Goal: Use online tool/utility

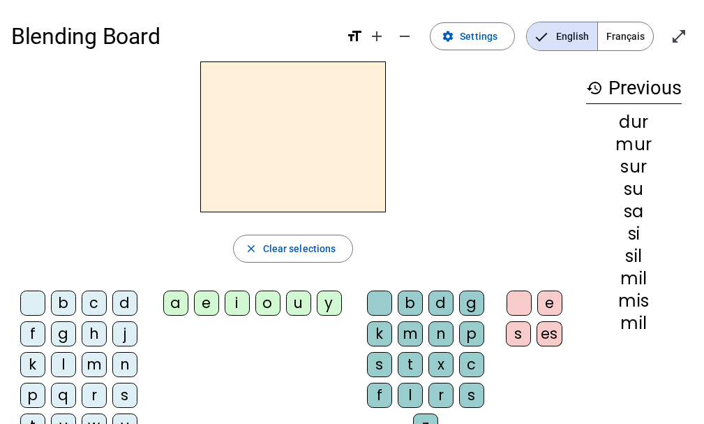
scroll to position [18, 0]
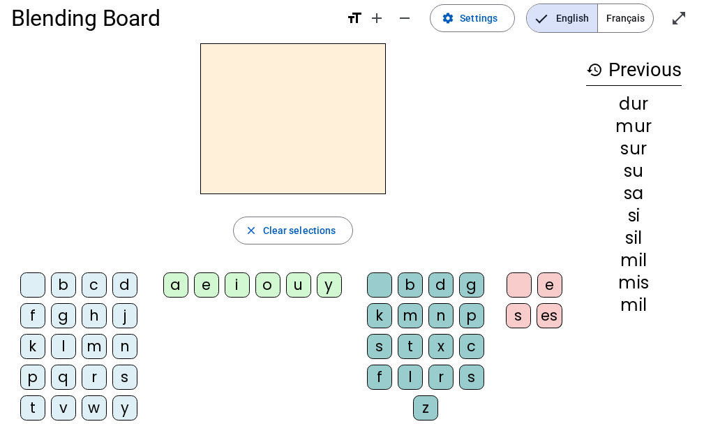
click at [91, 343] on div "m" at bounding box center [94, 346] width 25 height 25
click at [171, 285] on div "a" at bounding box center [175, 284] width 25 height 25
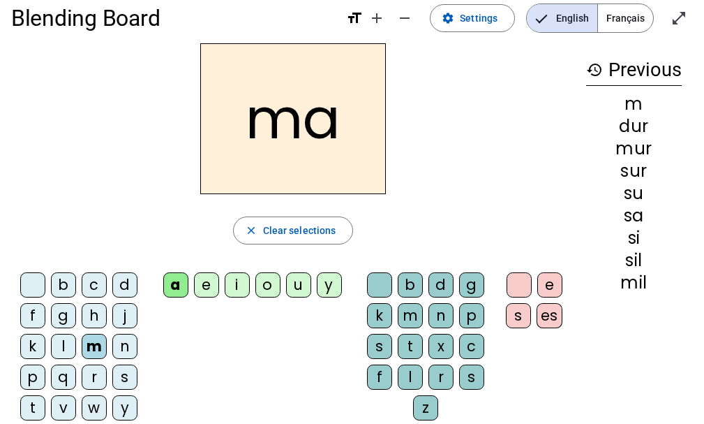
click at [403, 371] on div "l" at bounding box center [410, 376] width 25 height 25
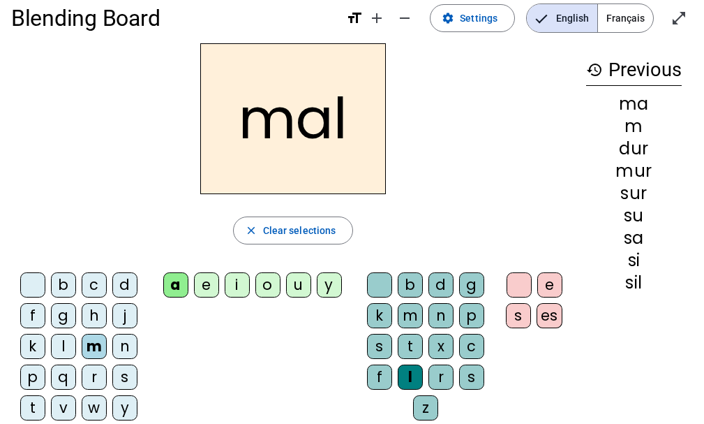
click at [232, 282] on div "i" at bounding box center [237, 284] width 25 height 25
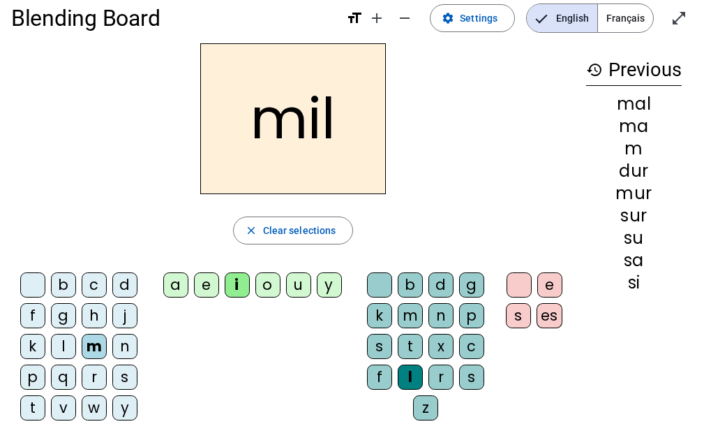
click at [117, 371] on div "s" at bounding box center [124, 376] width 25 height 25
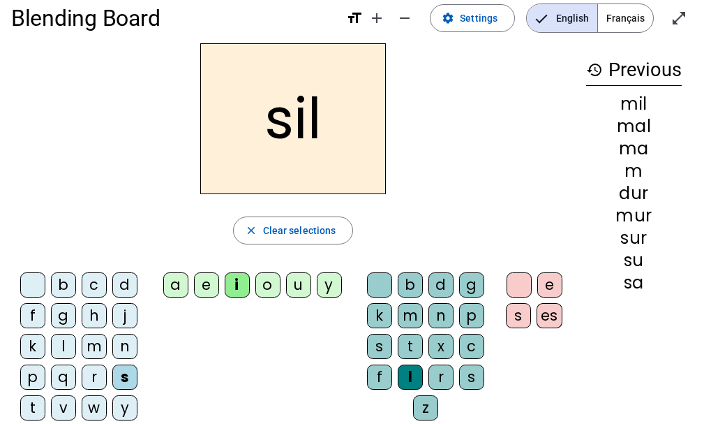
click at [380, 283] on div at bounding box center [379, 284] width 25 height 25
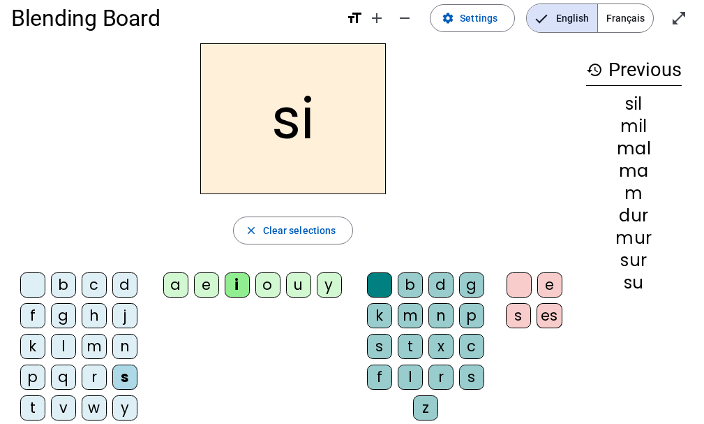
click at [119, 343] on div "n" at bounding box center [124, 346] width 25 height 25
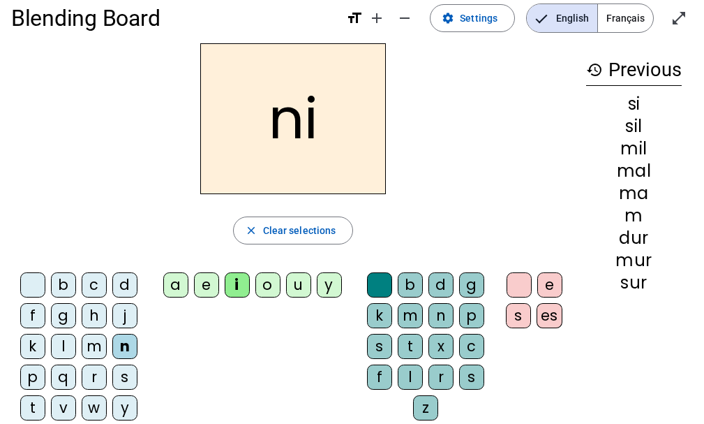
click at [203, 280] on div "e" at bounding box center [206, 284] width 25 height 25
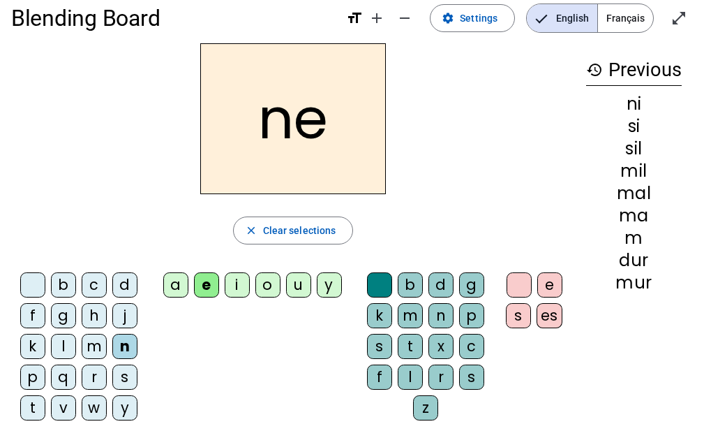
click at [119, 372] on div "s" at bounding box center [124, 376] width 25 height 25
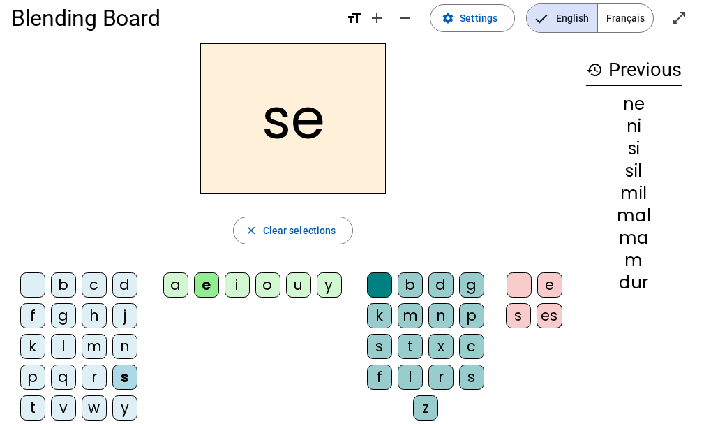
click at [175, 282] on div "a" at bounding box center [175, 284] width 25 height 25
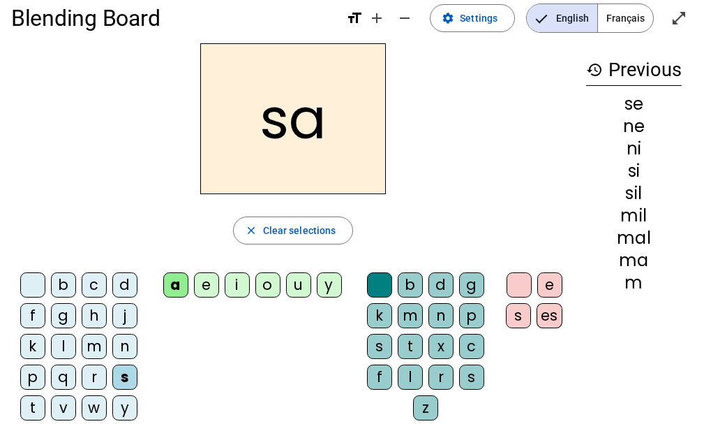
click at [292, 287] on div "u" at bounding box center [298, 284] width 25 height 25
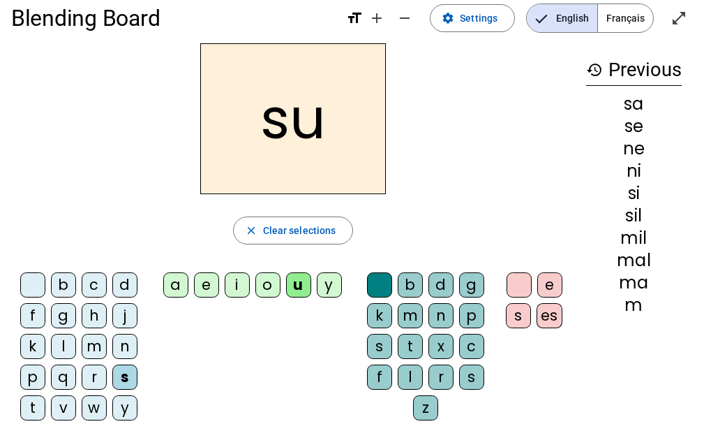
click at [59, 342] on div "l" at bounding box center [63, 346] width 25 height 25
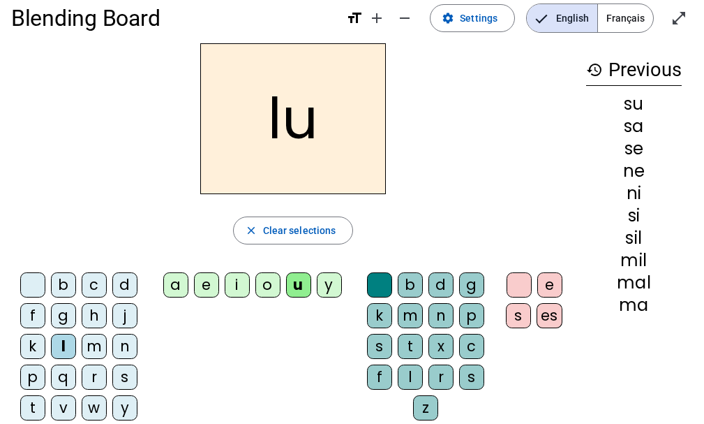
click at [122, 285] on div "d" at bounding box center [124, 284] width 25 height 25
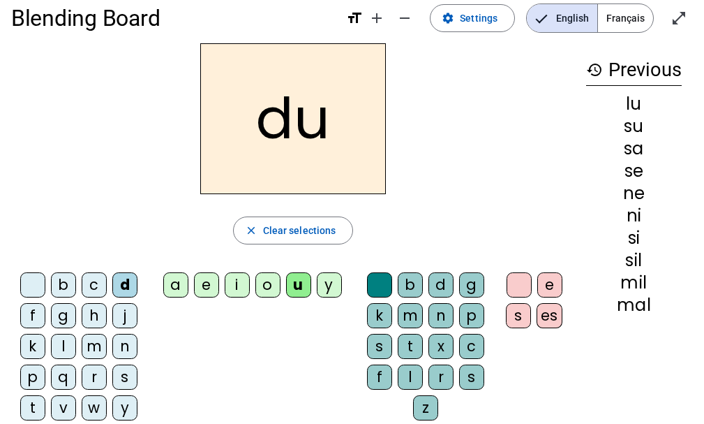
click at [117, 340] on div "n" at bounding box center [124, 346] width 25 height 25
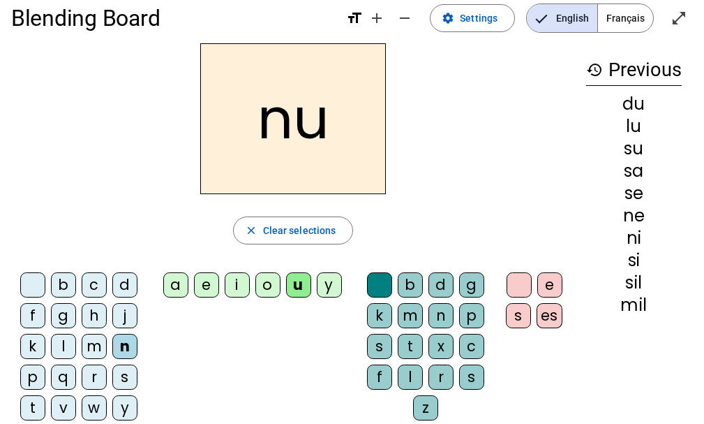
click at [410, 376] on div "l" at bounding box center [410, 376] width 25 height 25
